Goal: Navigation & Orientation: Find specific page/section

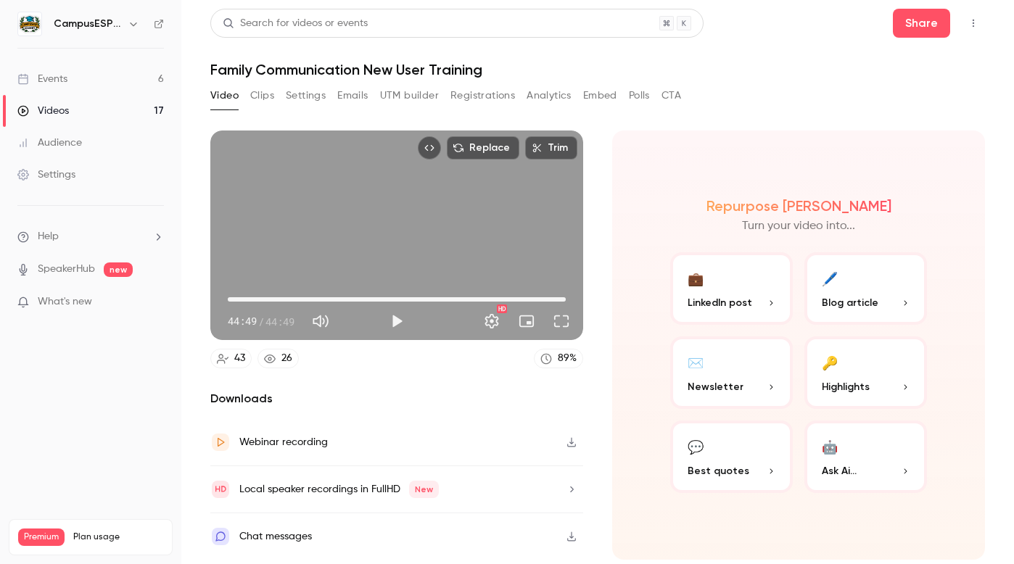
click at [91, 114] on link "Videos 17" at bounding box center [90, 111] width 181 height 32
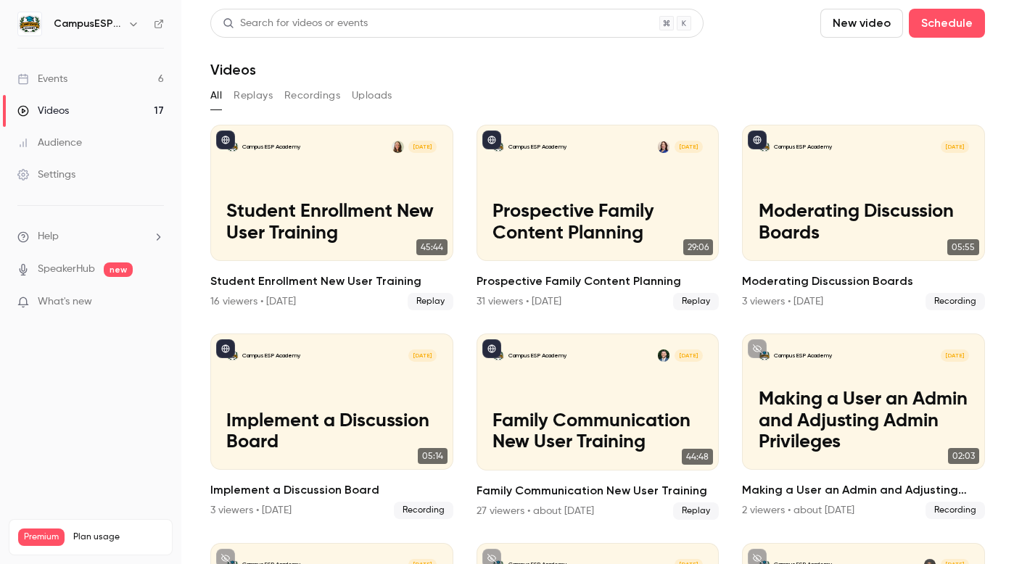
click at [96, 84] on link "Events 6" at bounding box center [90, 79] width 181 height 32
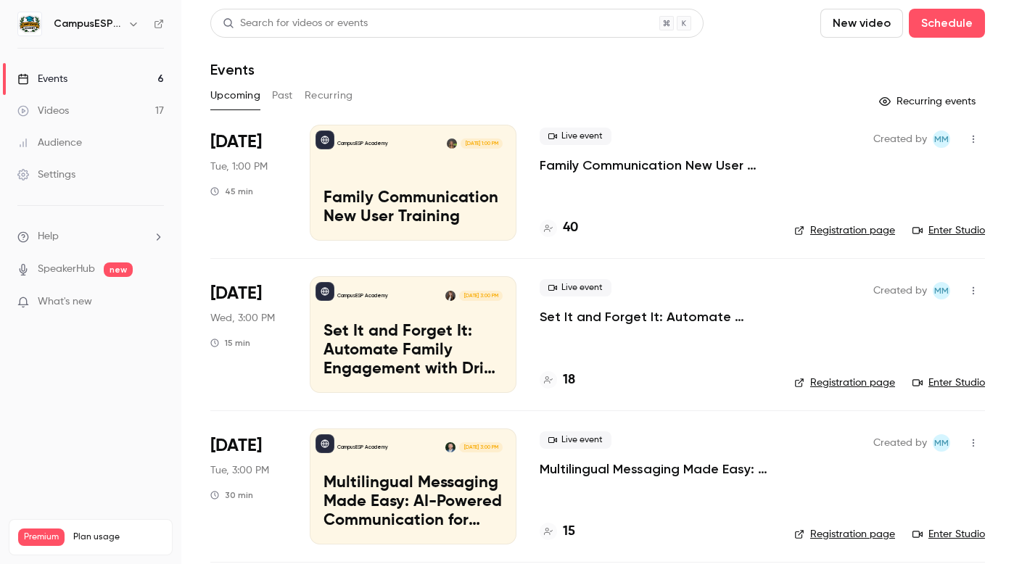
click at [949, 233] on link "Enter Studio" at bounding box center [949, 230] width 73 height 15
